Goal: Transaction & Acquisition: Subscribe to service/newsletter

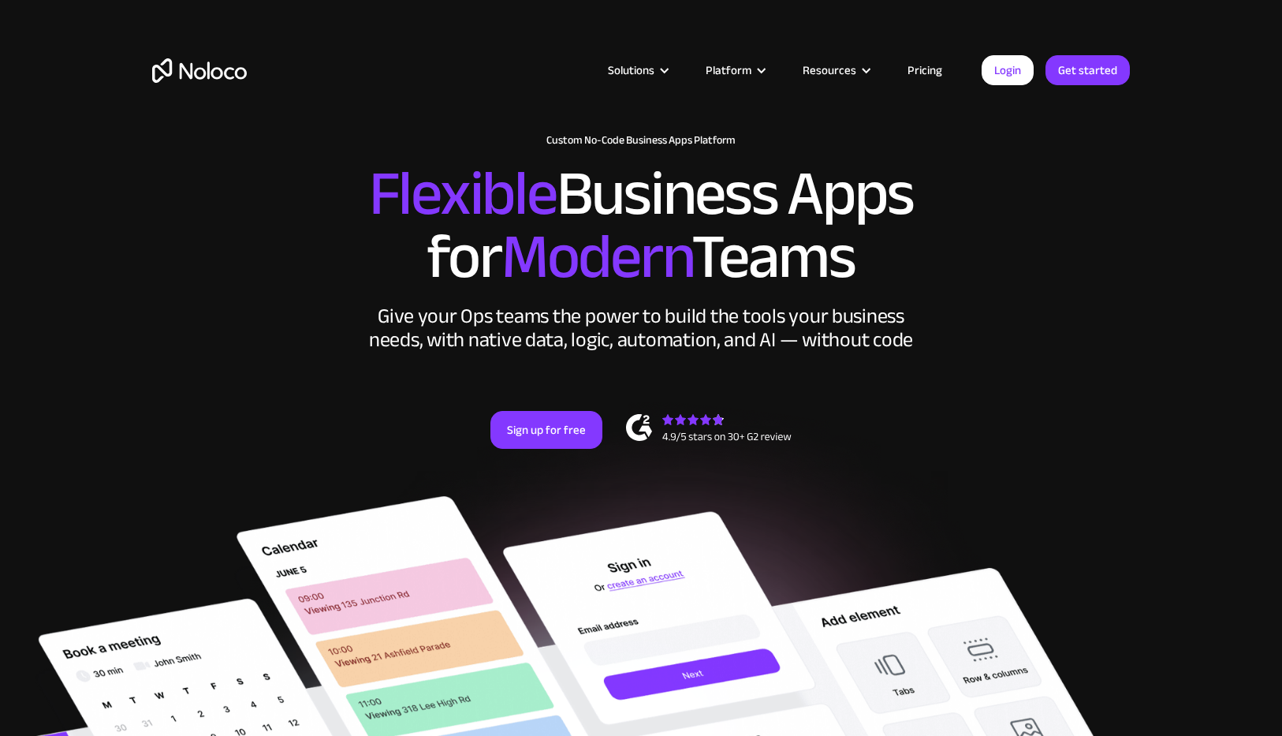
click at [930, 74] on link "Pricing" at bounding box center [925, 70] width 74 height 20
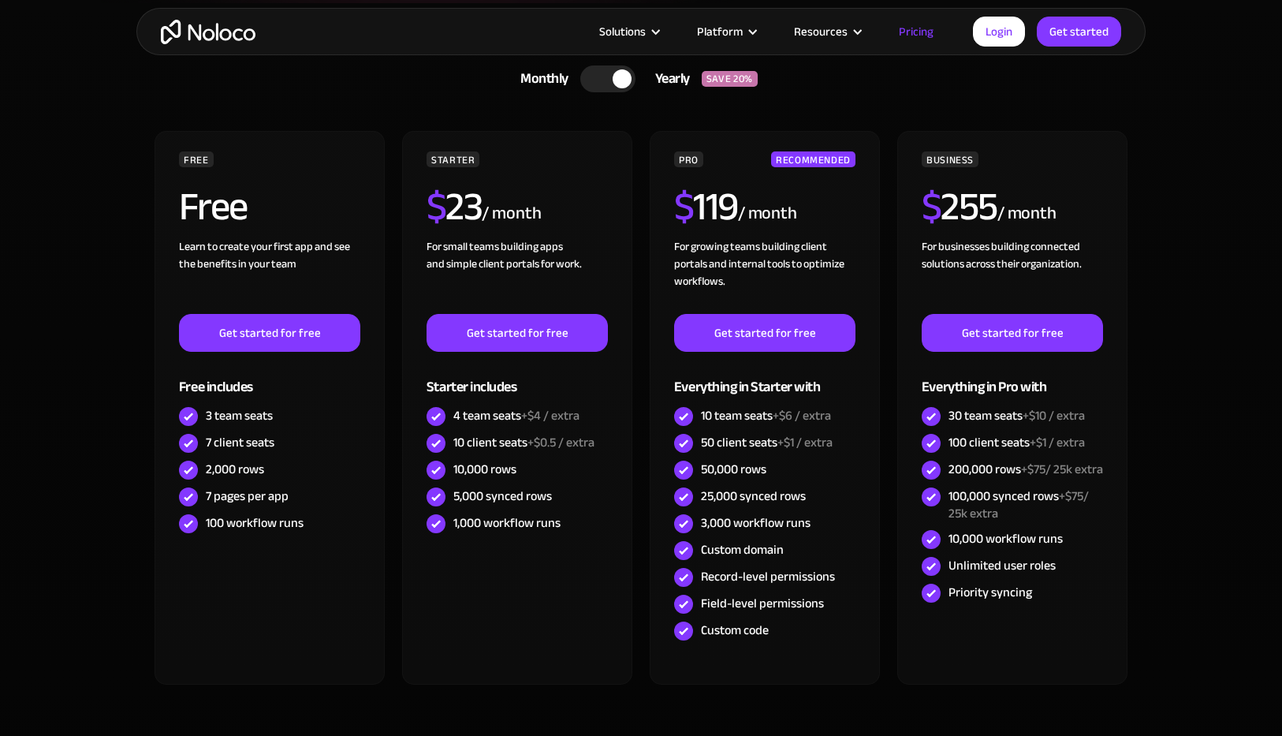
scroll to position [397, 0]
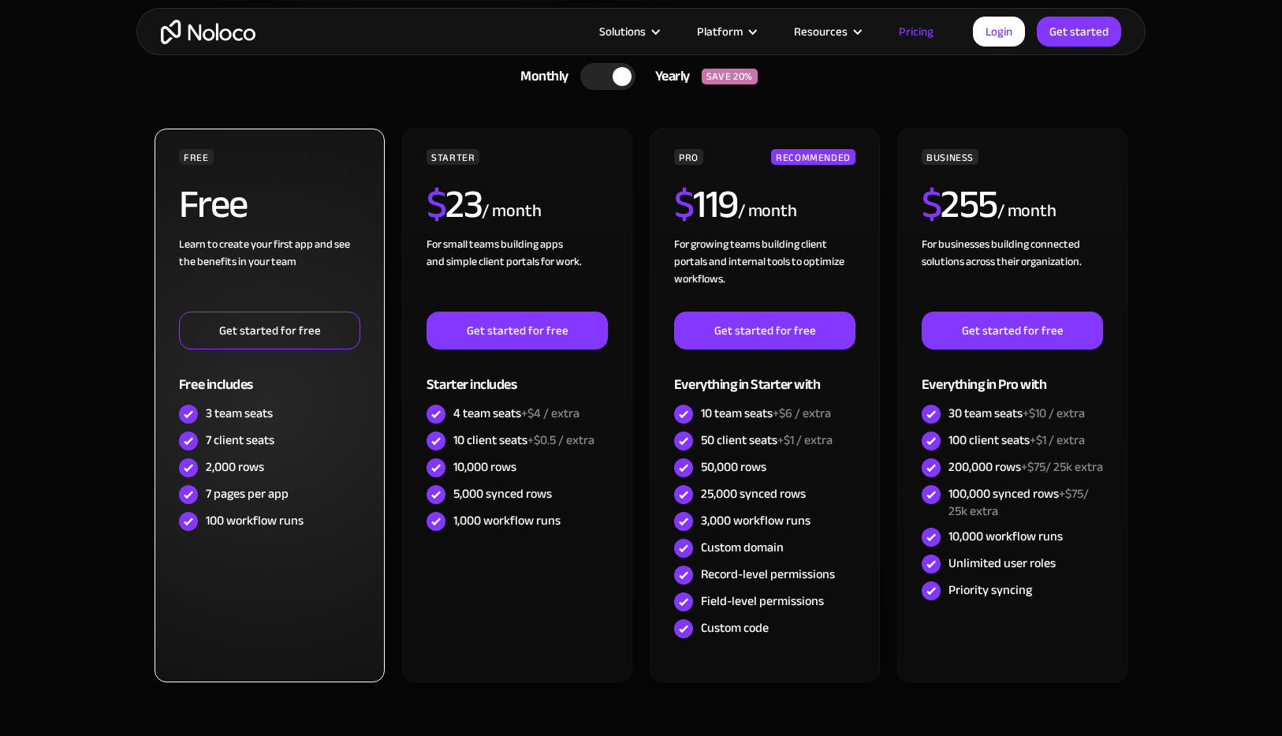
click at [307, 326] on link "Get started for free" at bounding box center [269, 330] width 181 height 38
